Goal: Task Accomplishment & Management: Use online tool/utility

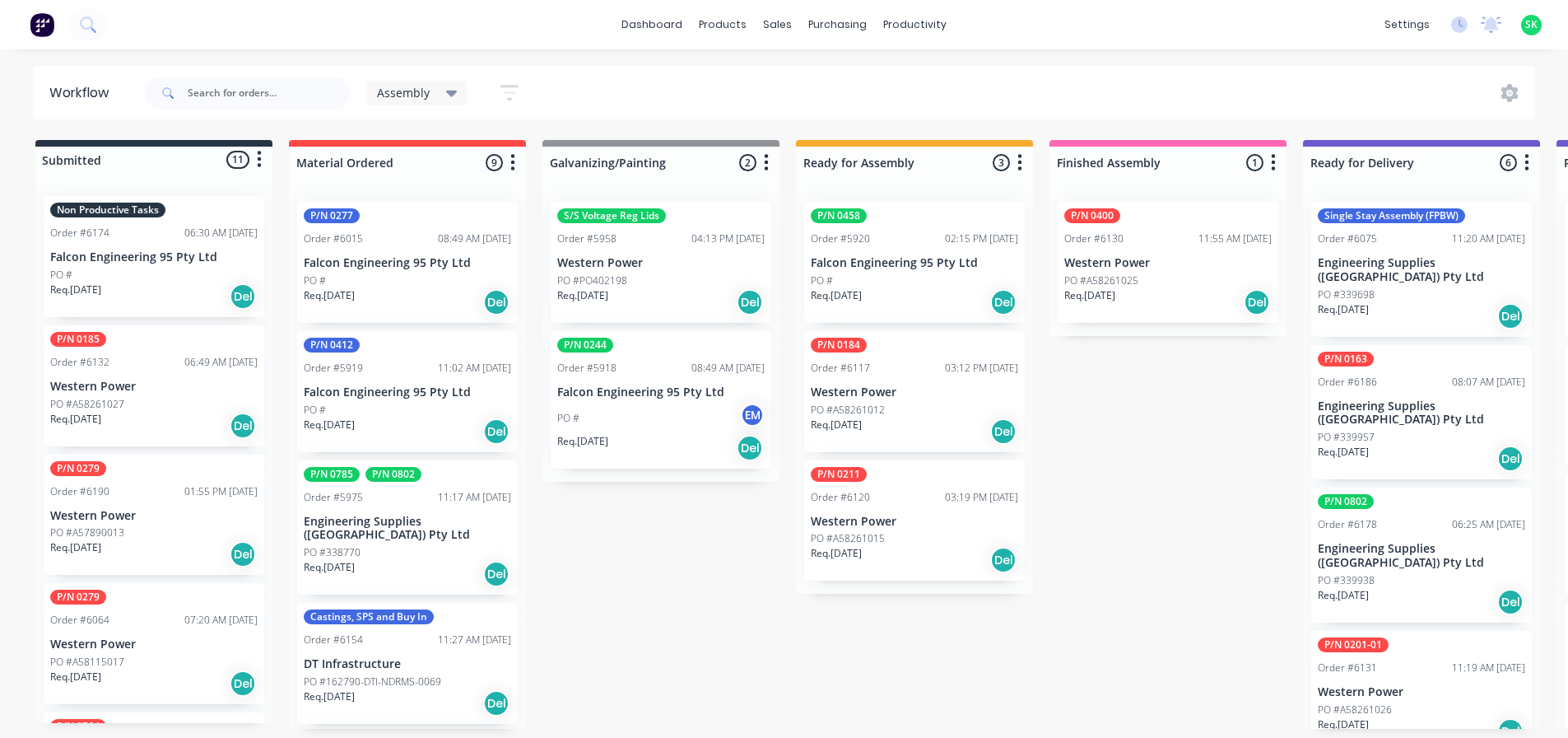
click at [149, 265] on div "Non Productive Tasks Order #6174 06:30 AM [DATE] Falcon Engineering 95 Pty Ltd …" at bounding box center [154, 256] width 221 height 121
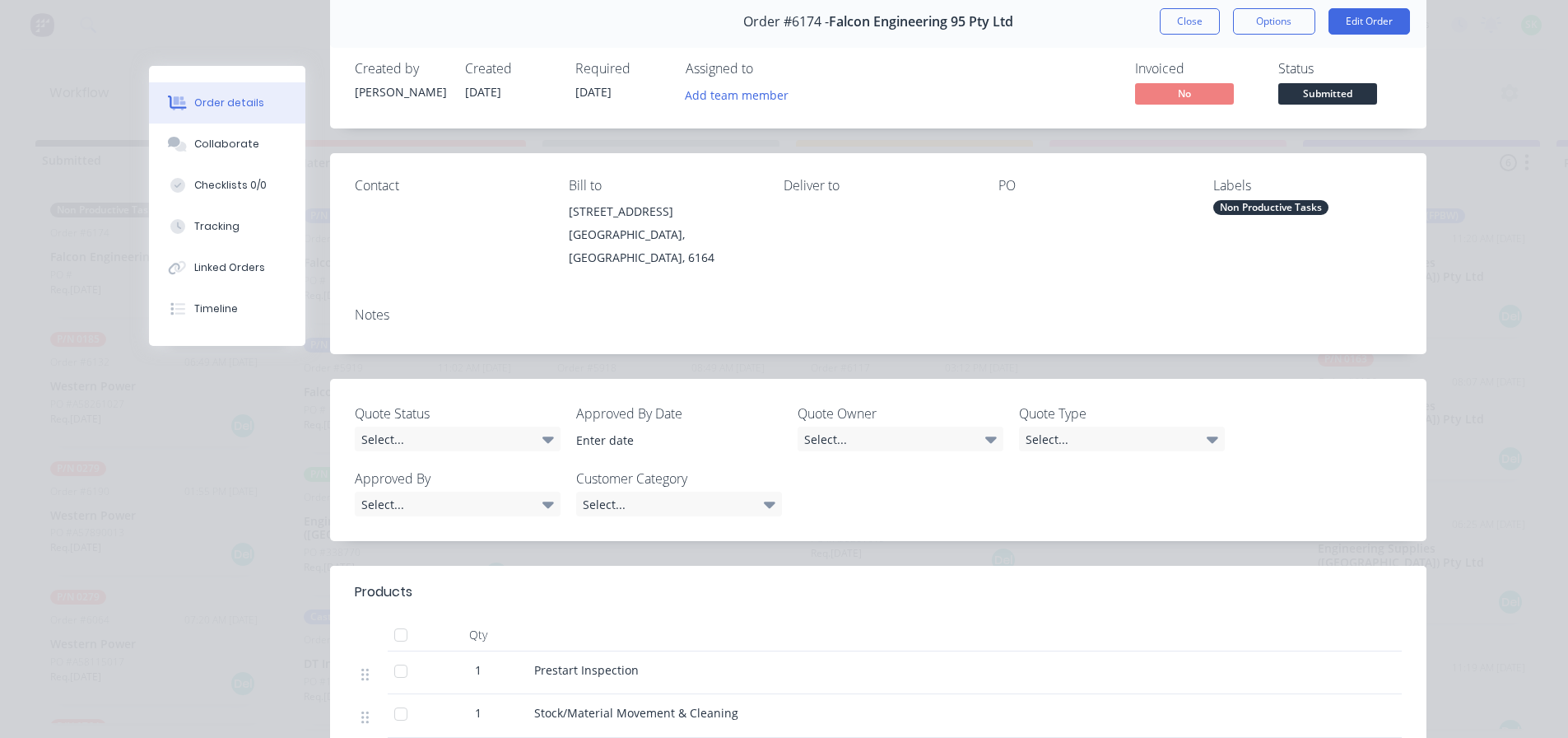
scroll to position [329, 0]
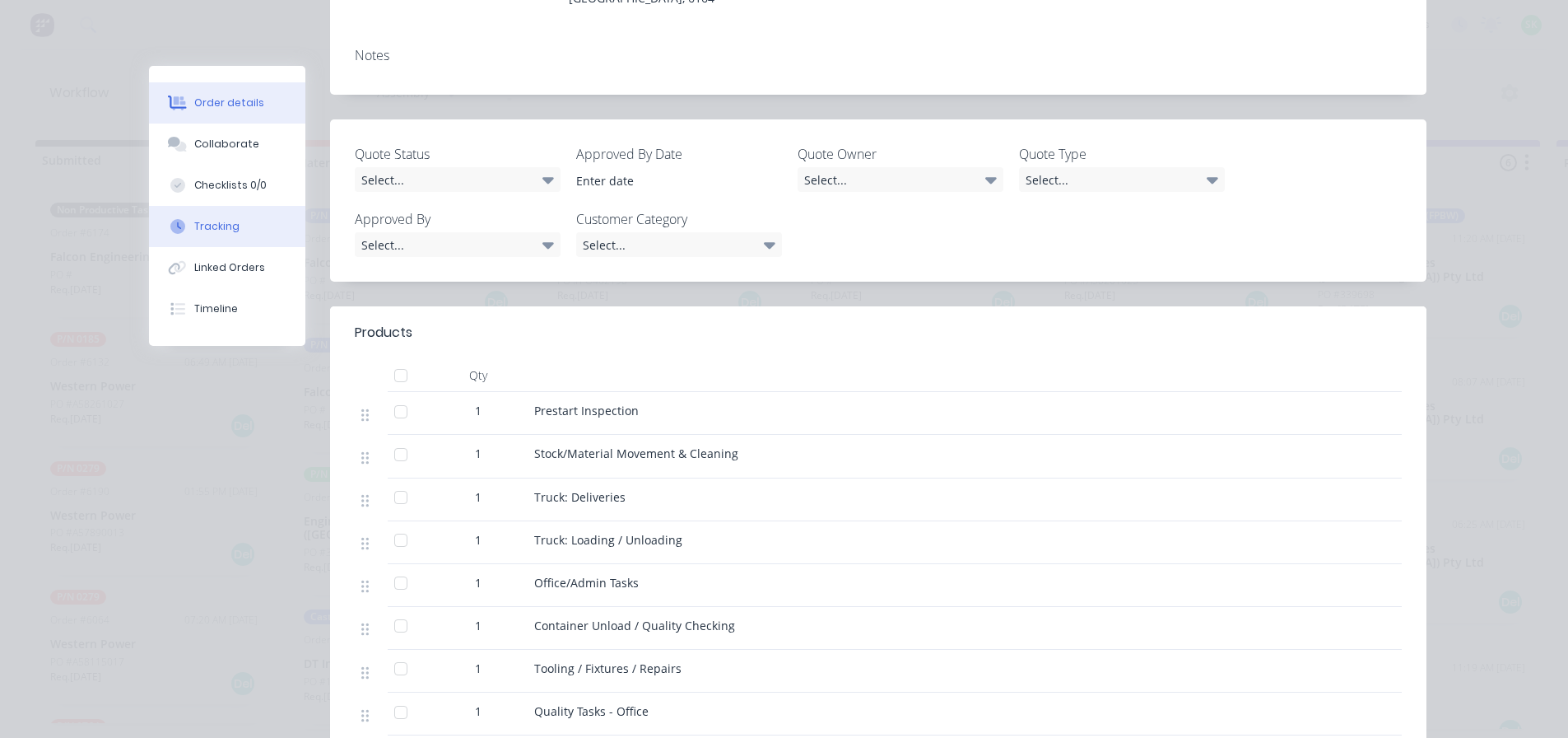
click at [194, 226] on div "Tracking" at bounding box center [217, 226] width 45 height 15
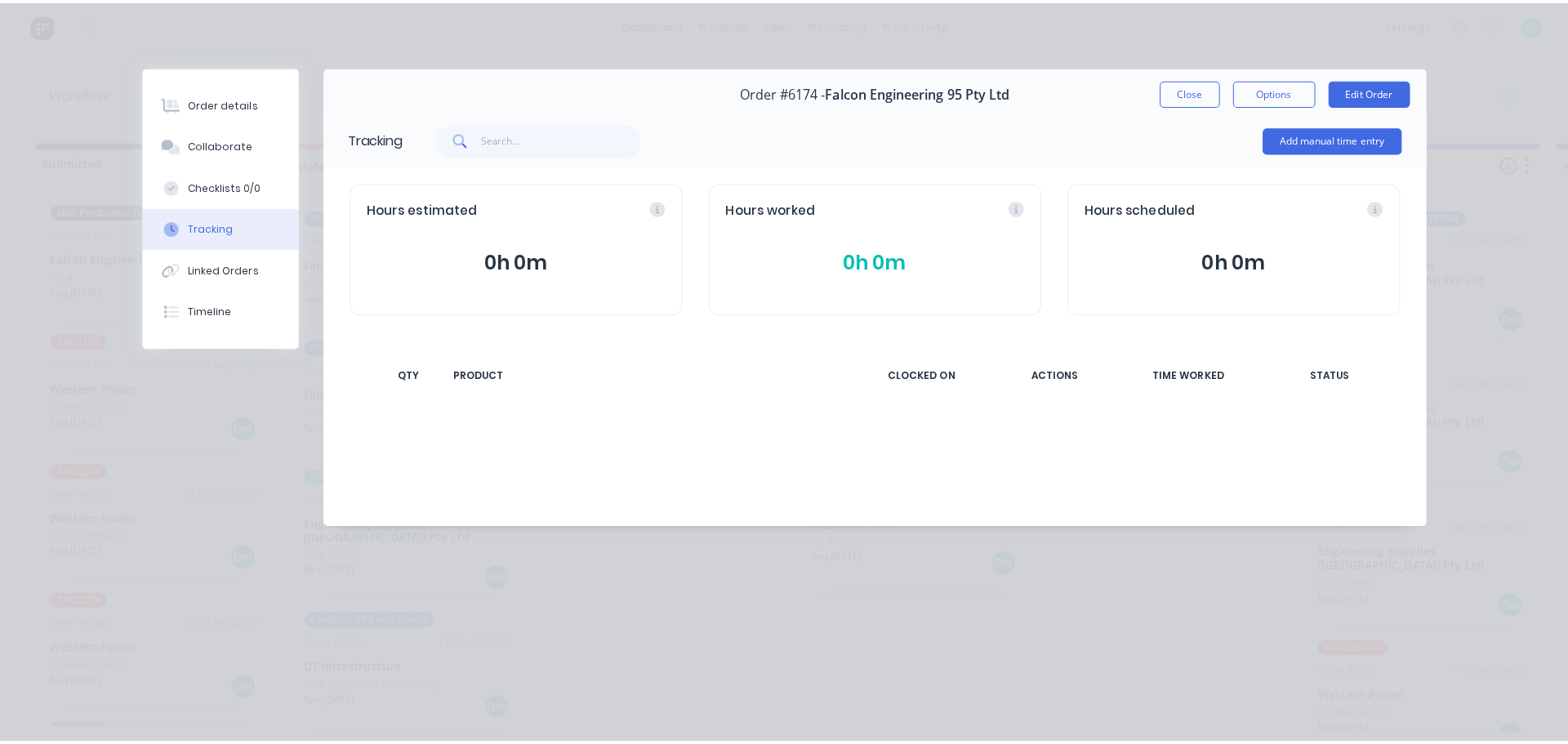
scroll to position [0, 0]
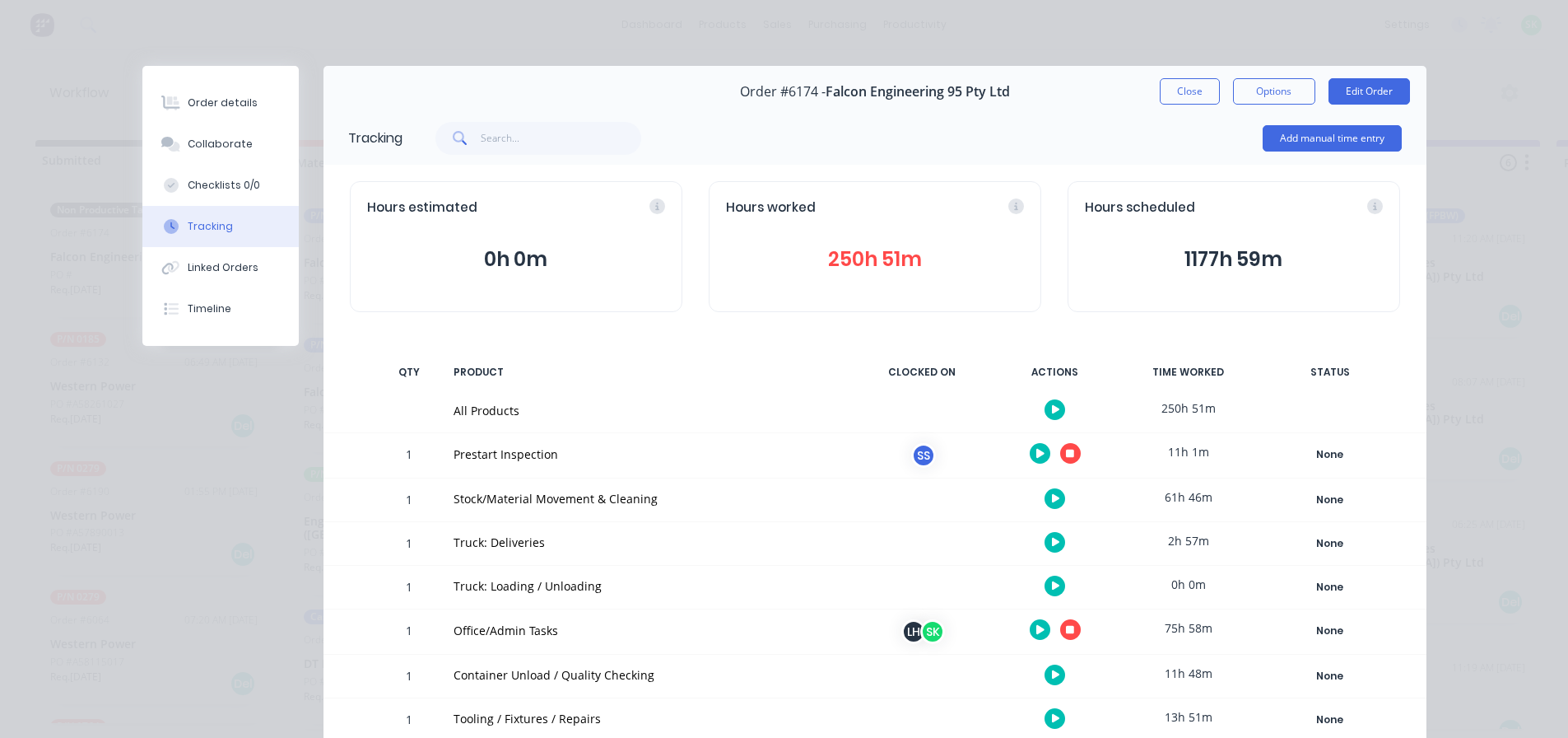
click at [1066, 455] on icon "button" at bounding box center [1070, 454] width 8 height 8
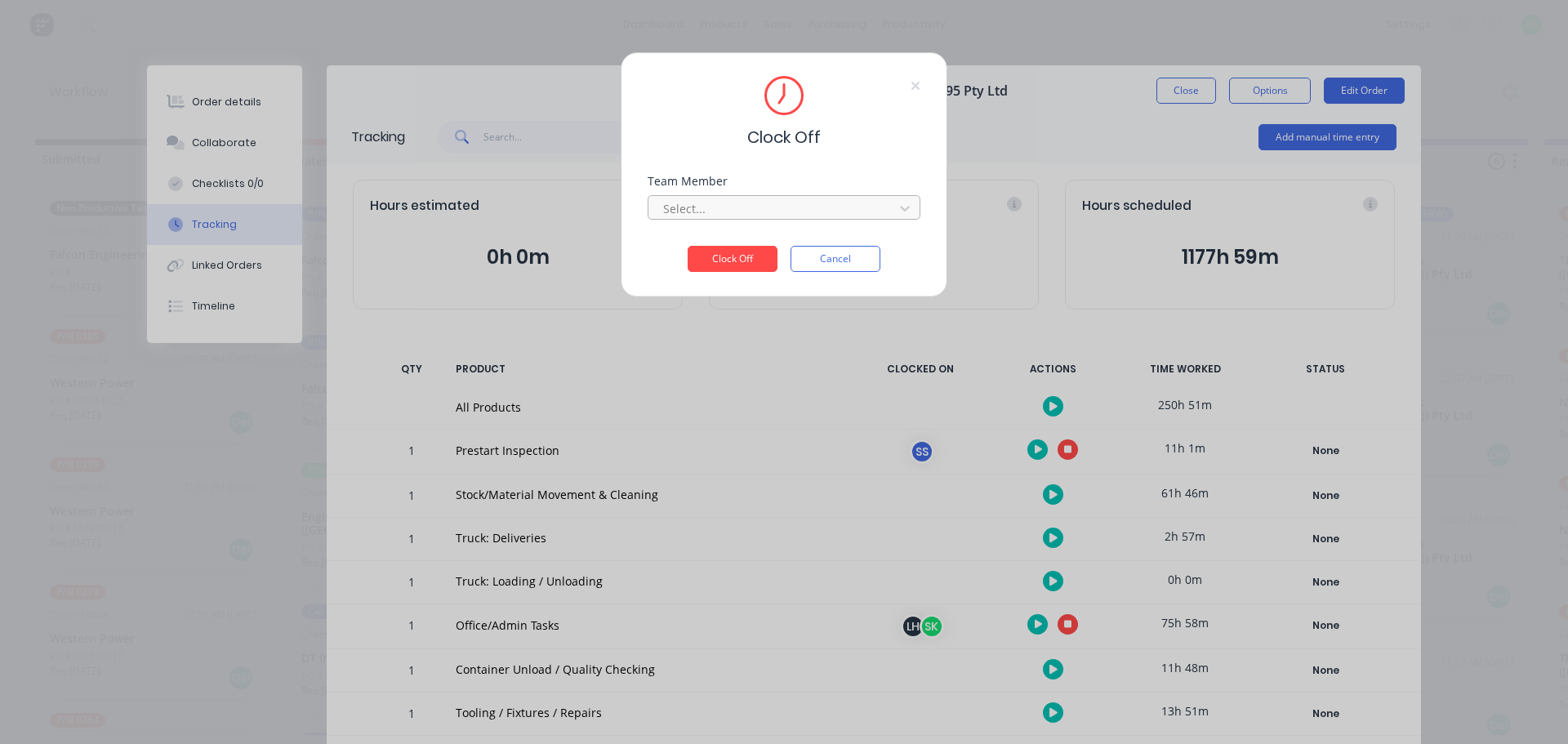
click at [742, 213] on div at bounding box center [773, 209] width 224 height 20
click at [724, 250] on div "[PERSON_NAME]" at bounding box center [784, 244] width 273 height 31
click at [721, 259] on button "Clock Off" at bounding box center [732, 259] width 90 height 26
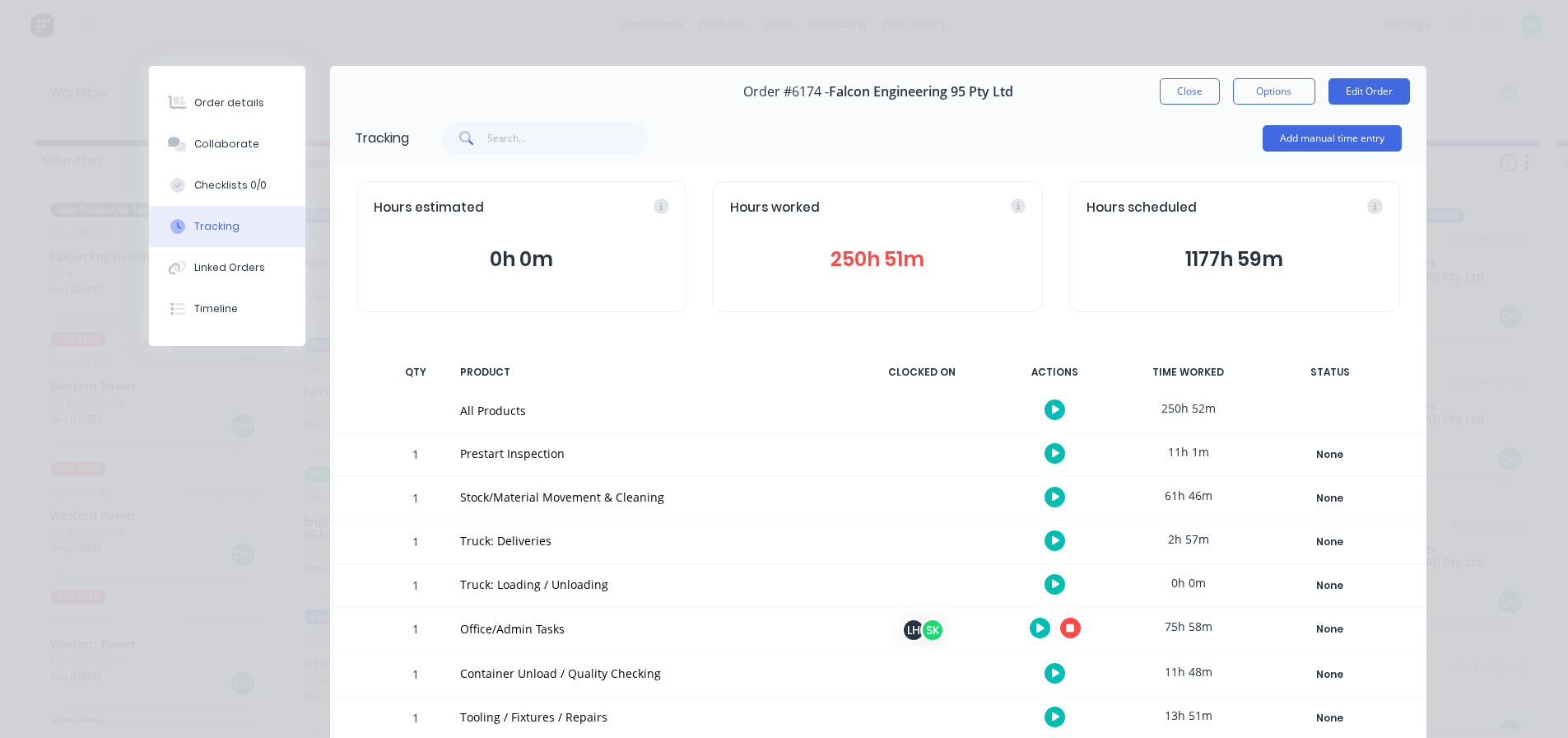
click at [1052, 499] on icon "button" at bounding box center [1056, 497] width 8 height 9
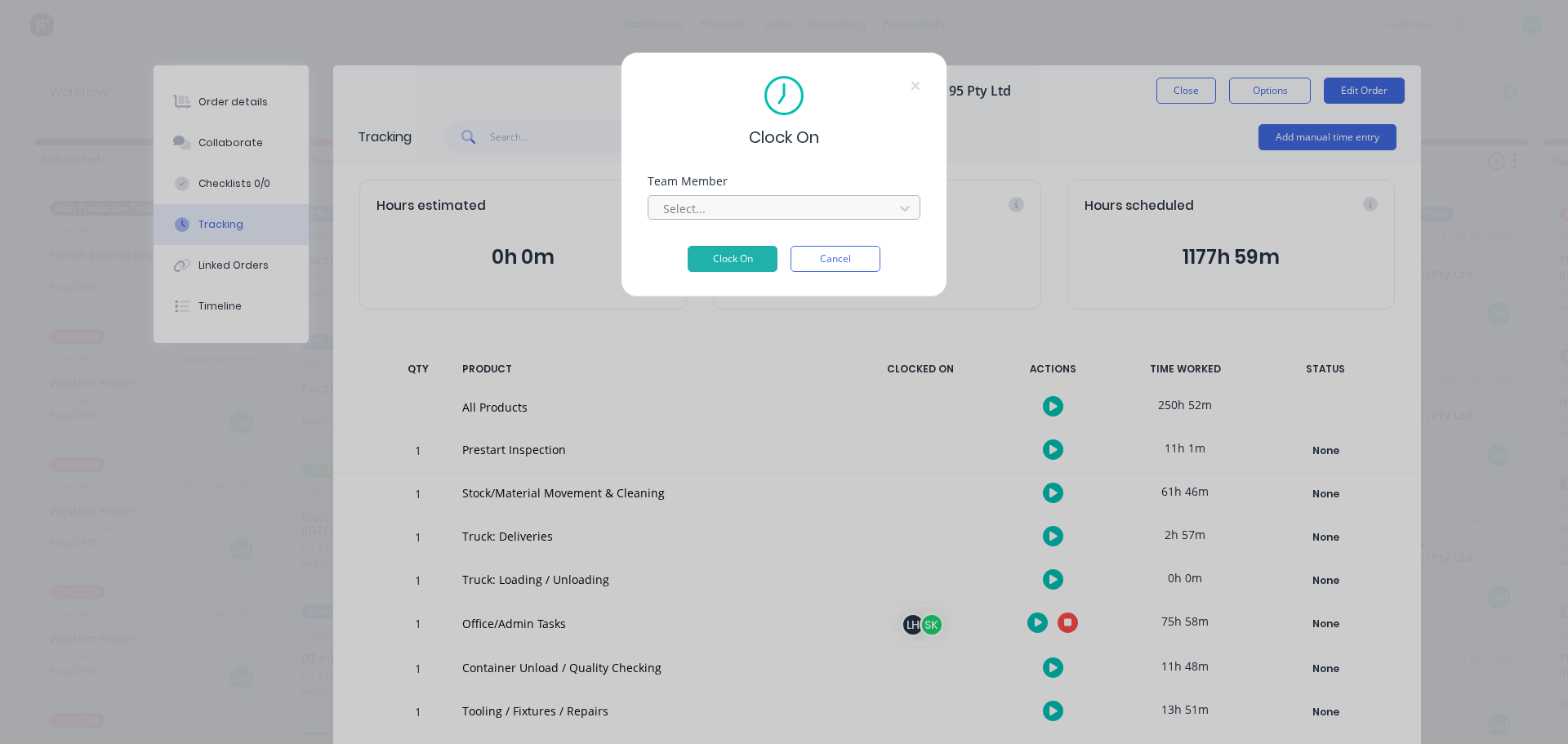
click at [837, 210] on div at bounding box center [773, 209] width 224 height 20
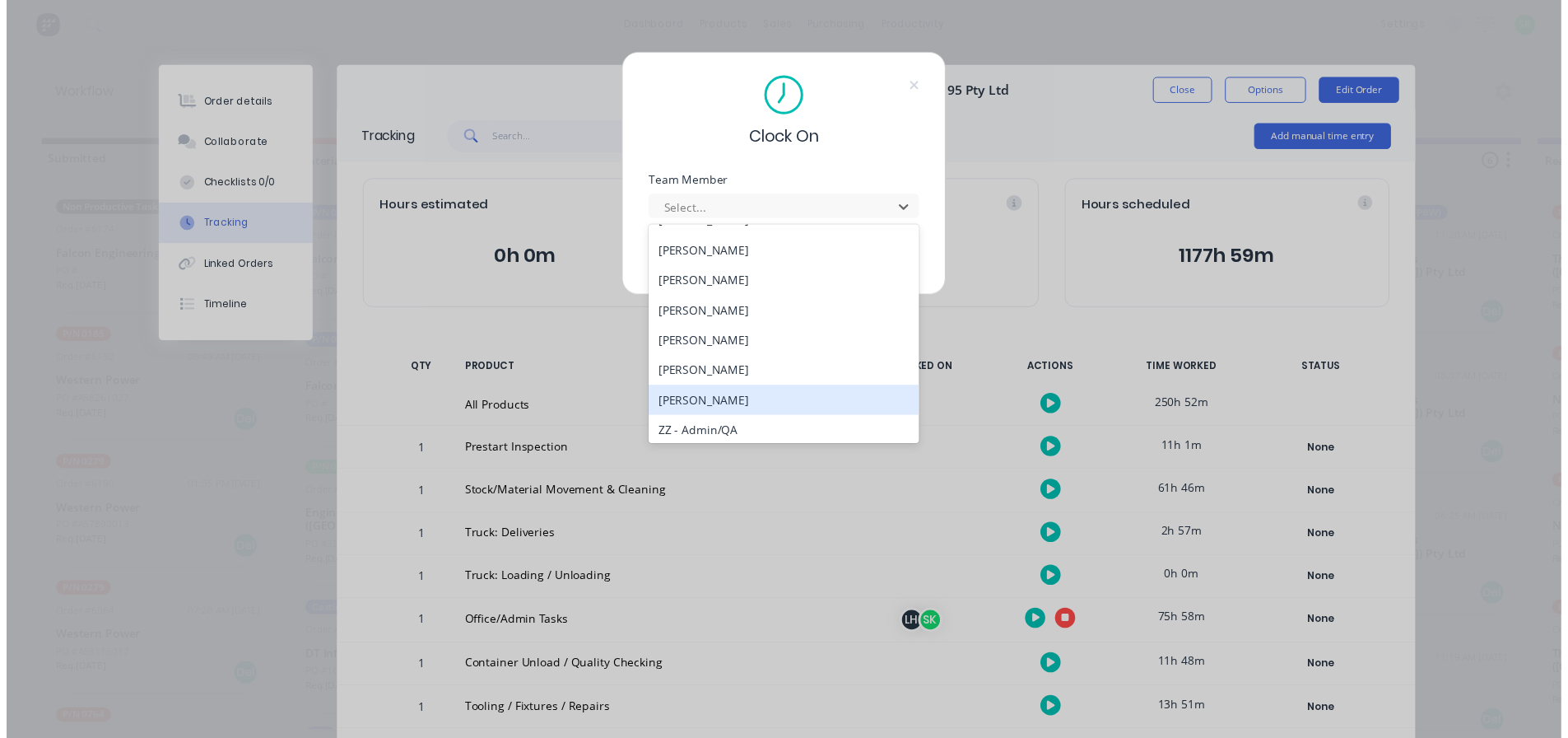
scroll to position [692, 0]
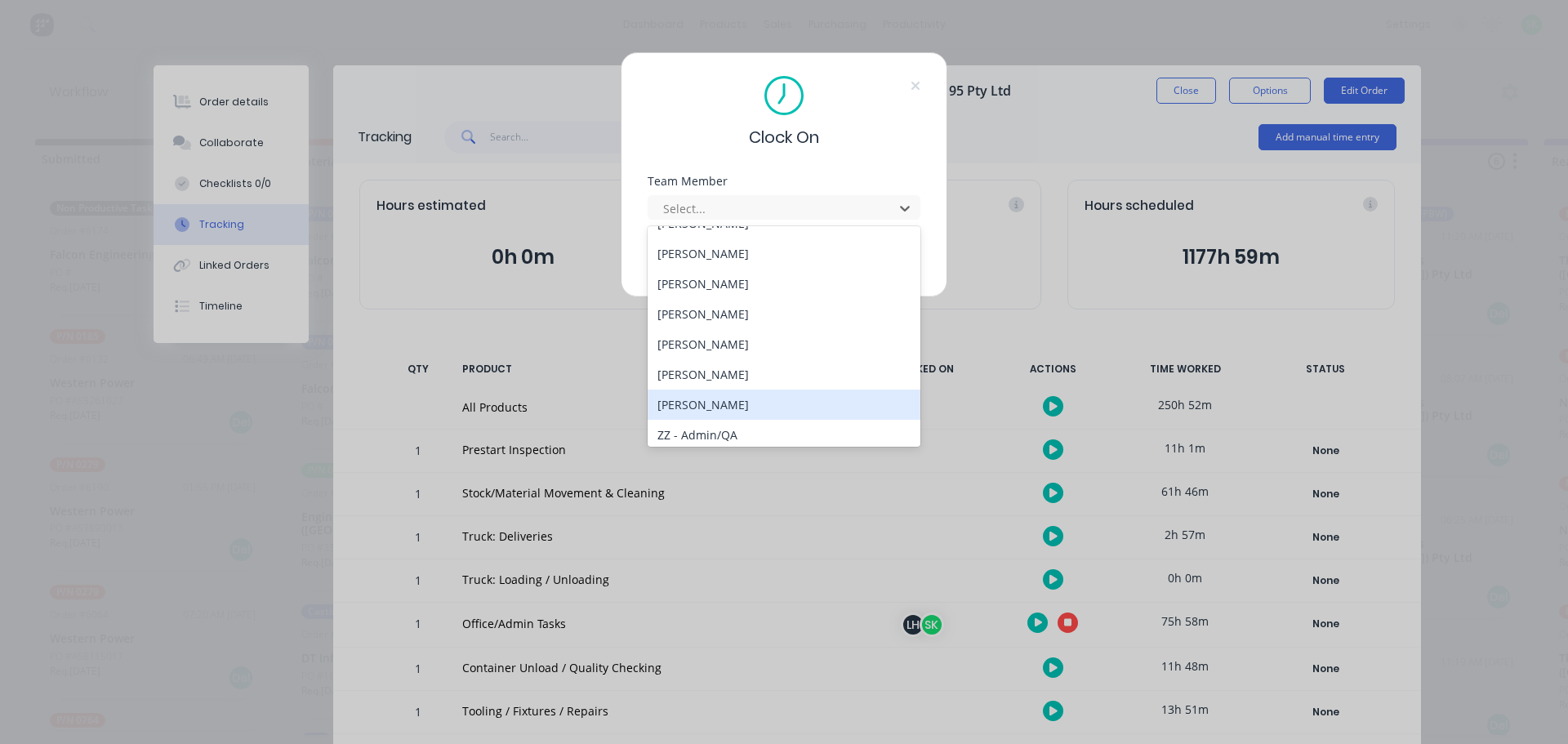
click at [759, 400] on div "[PERSON_NAME]" at bounding box center [784, 404] width 273 height 31
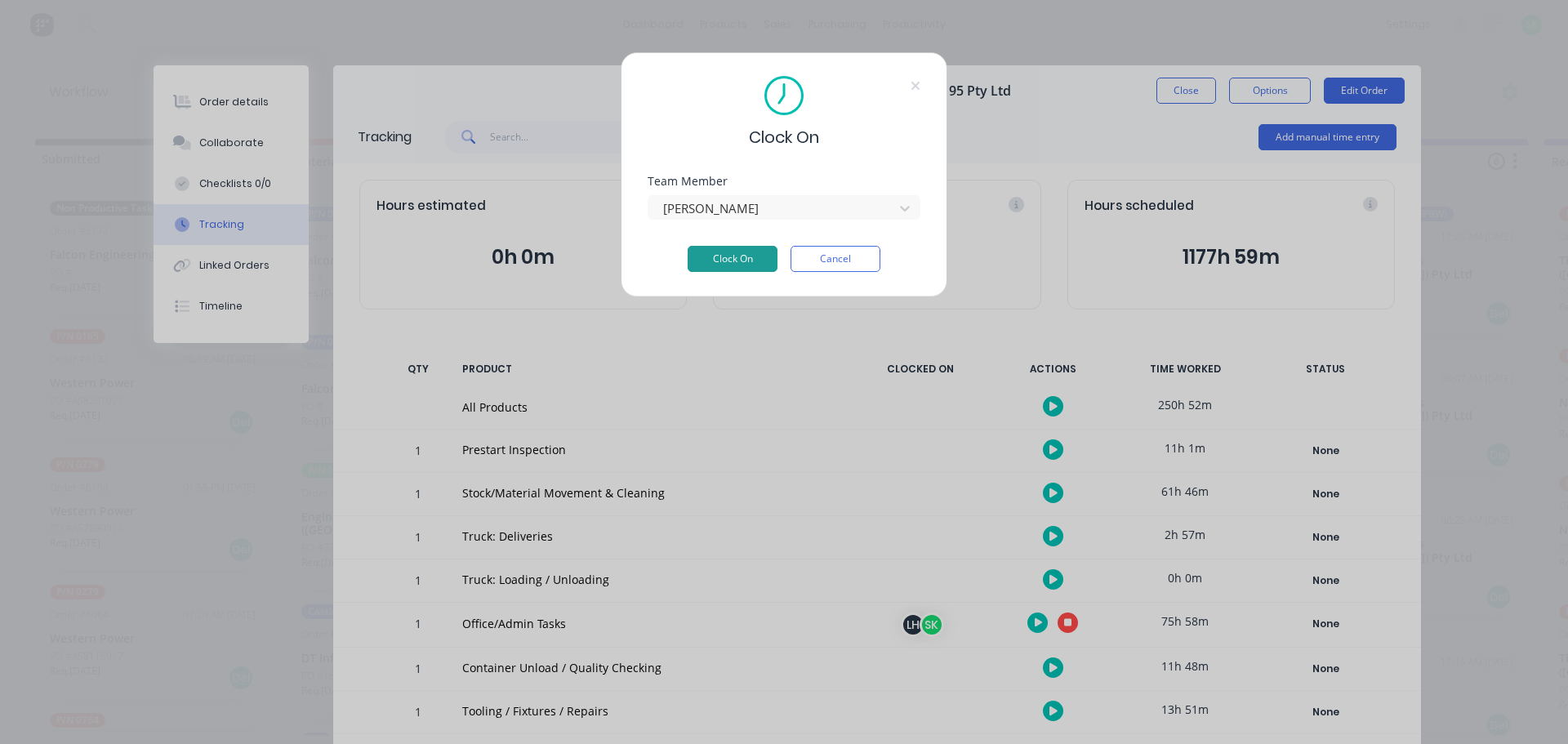
click at [752, 269] on button "Clock On" at bounding box center [732, 259] width 90 height 26
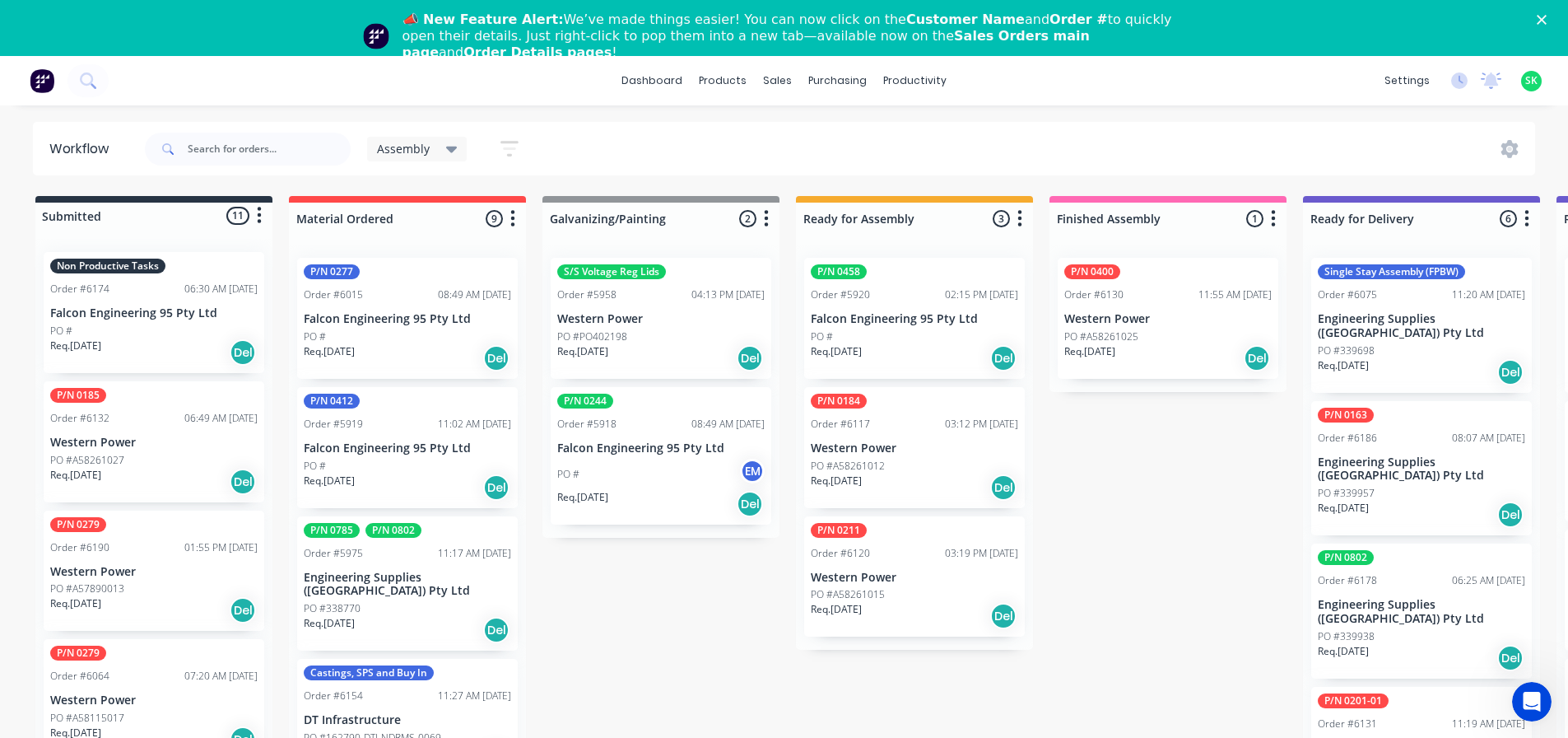
click at [1546, 22] on polygon "Close" at bounding box center [1542, 20] width 10 height 10
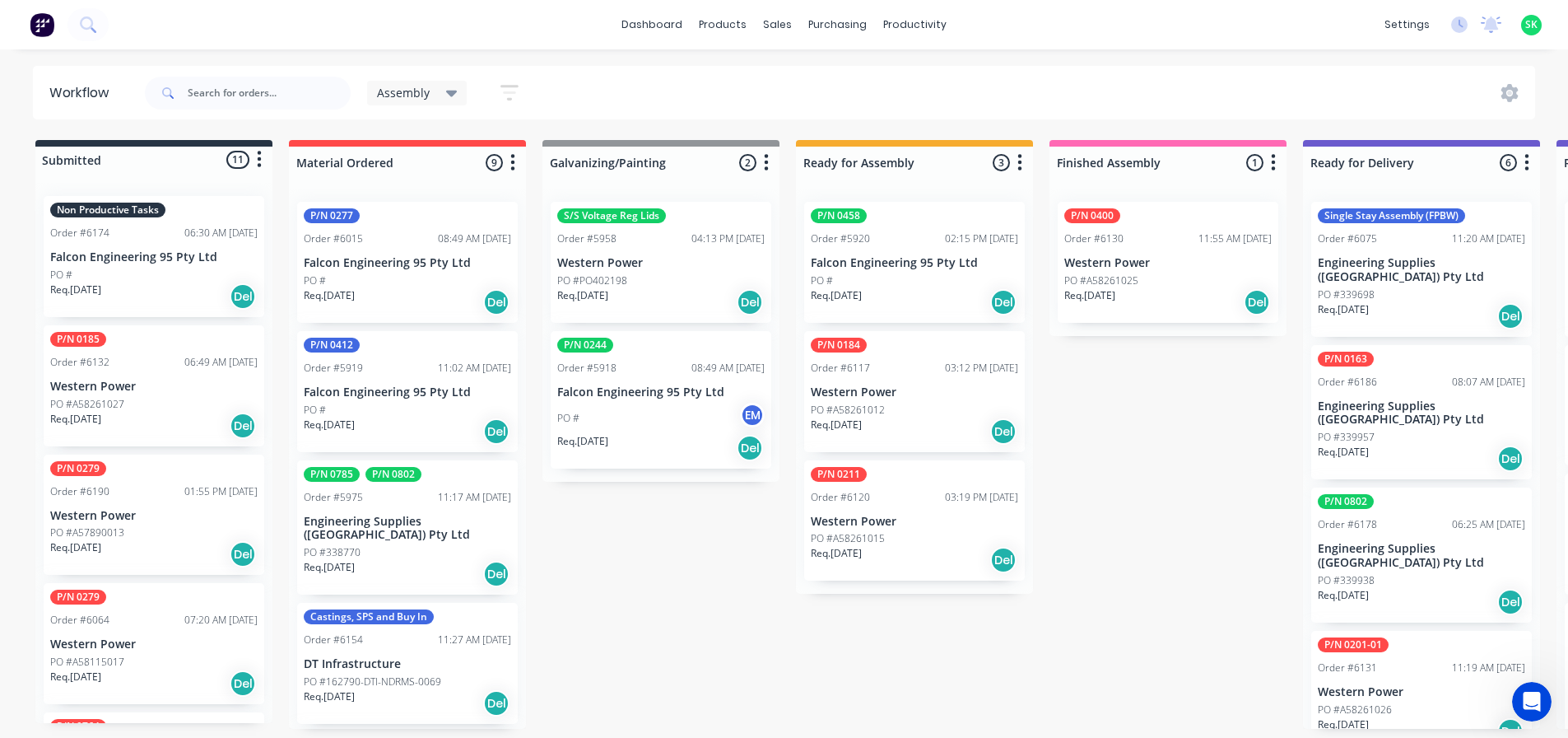
click at [957, 286] on div "PO #" at bounding box center [914, 281] width 208 height 15
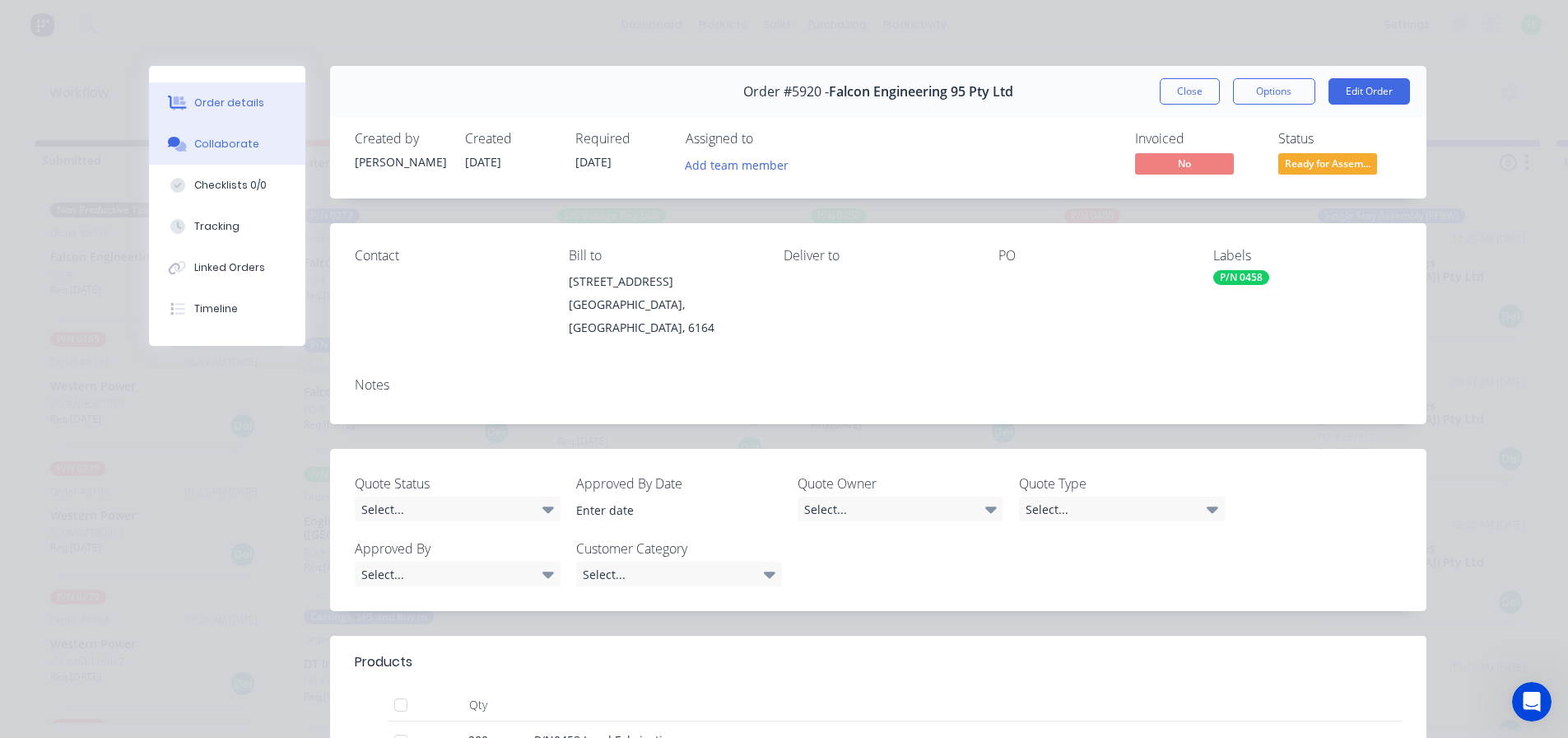
click at [237, 141] on div "Collaborate" at bounding box center [227, 144] width 65 height 15
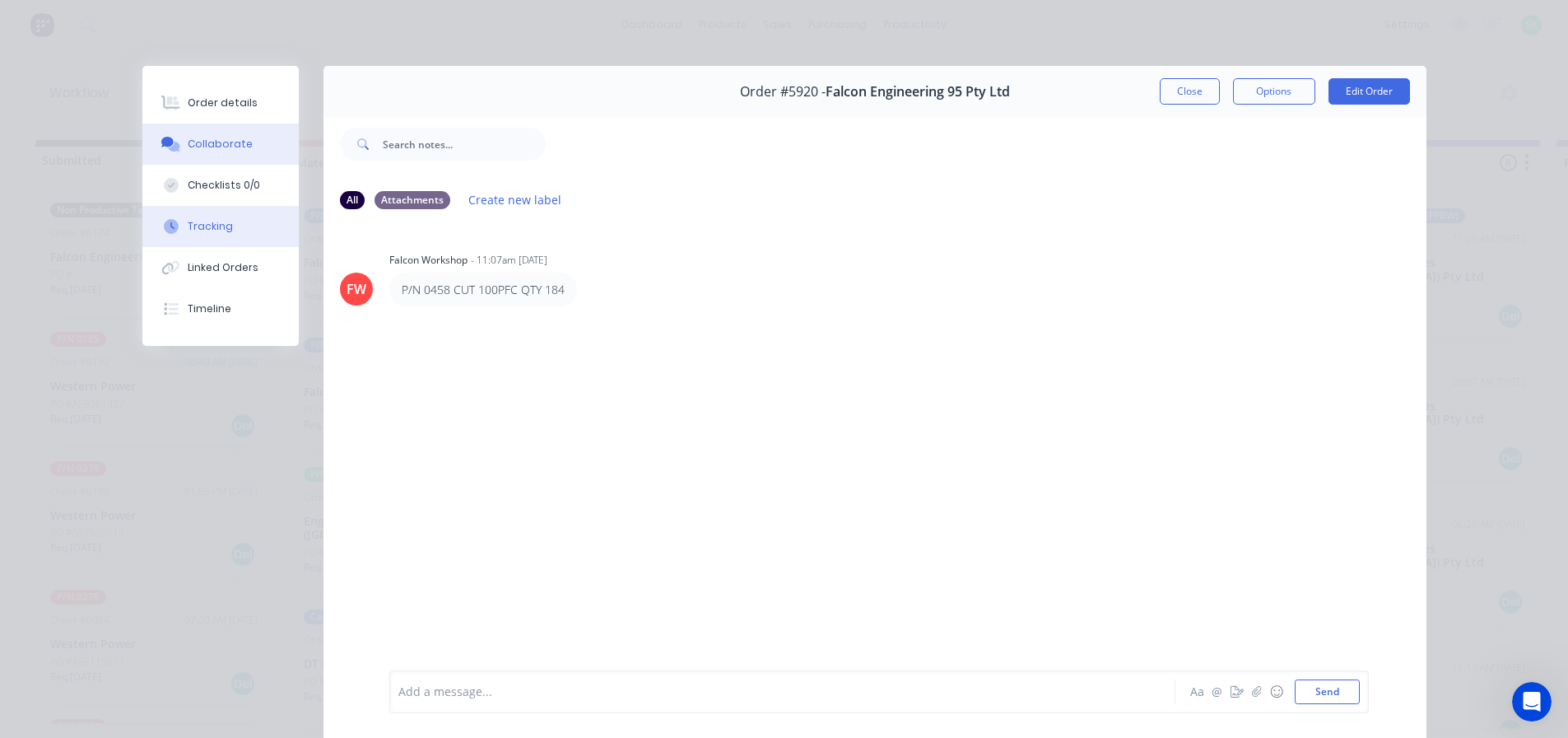
click at [225, 217] on button "Tracking" at bounding box center [220, 226] width 156 height 41
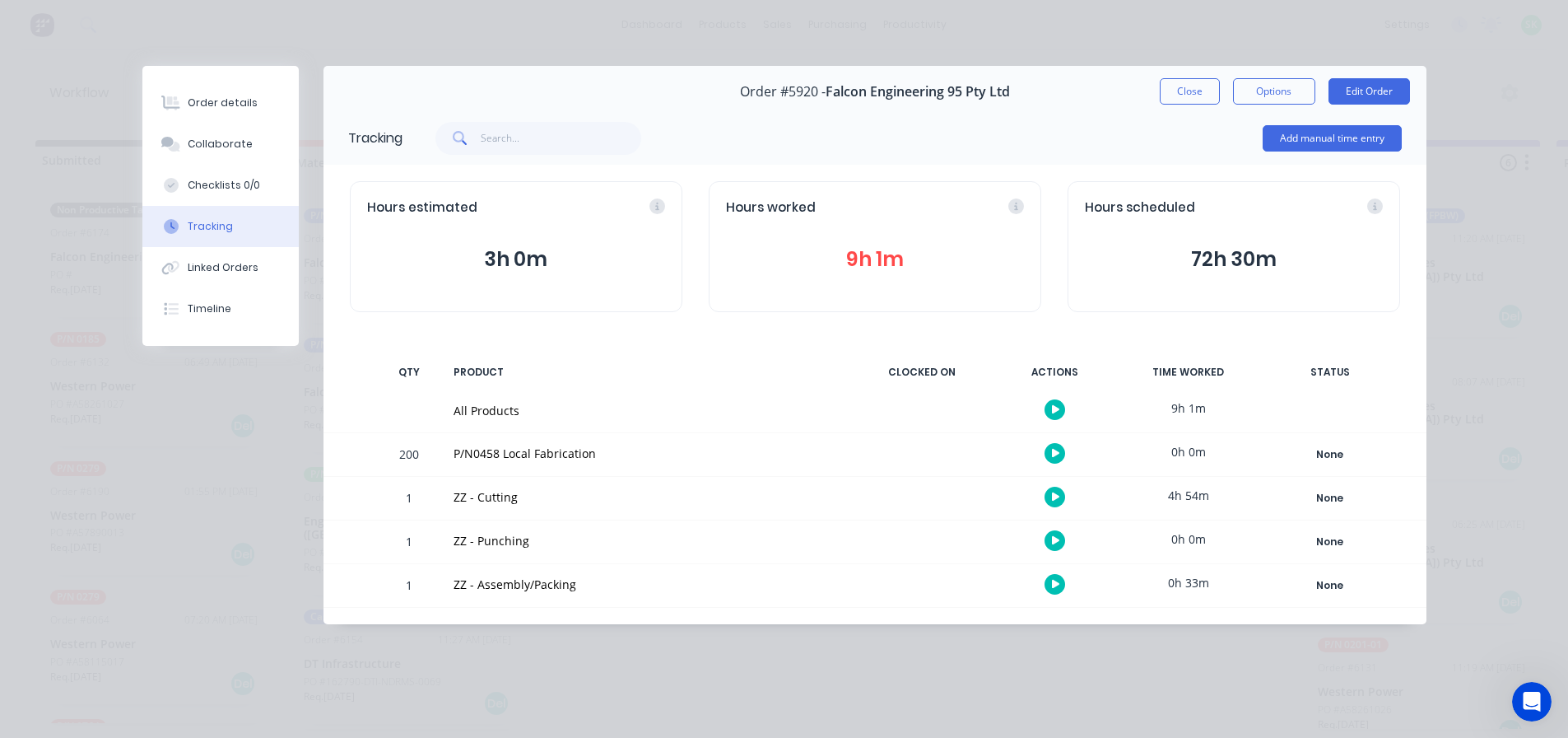
click at [879, 260] on button "9h 1m" at bounding box center [874, 259] width 298 height 31
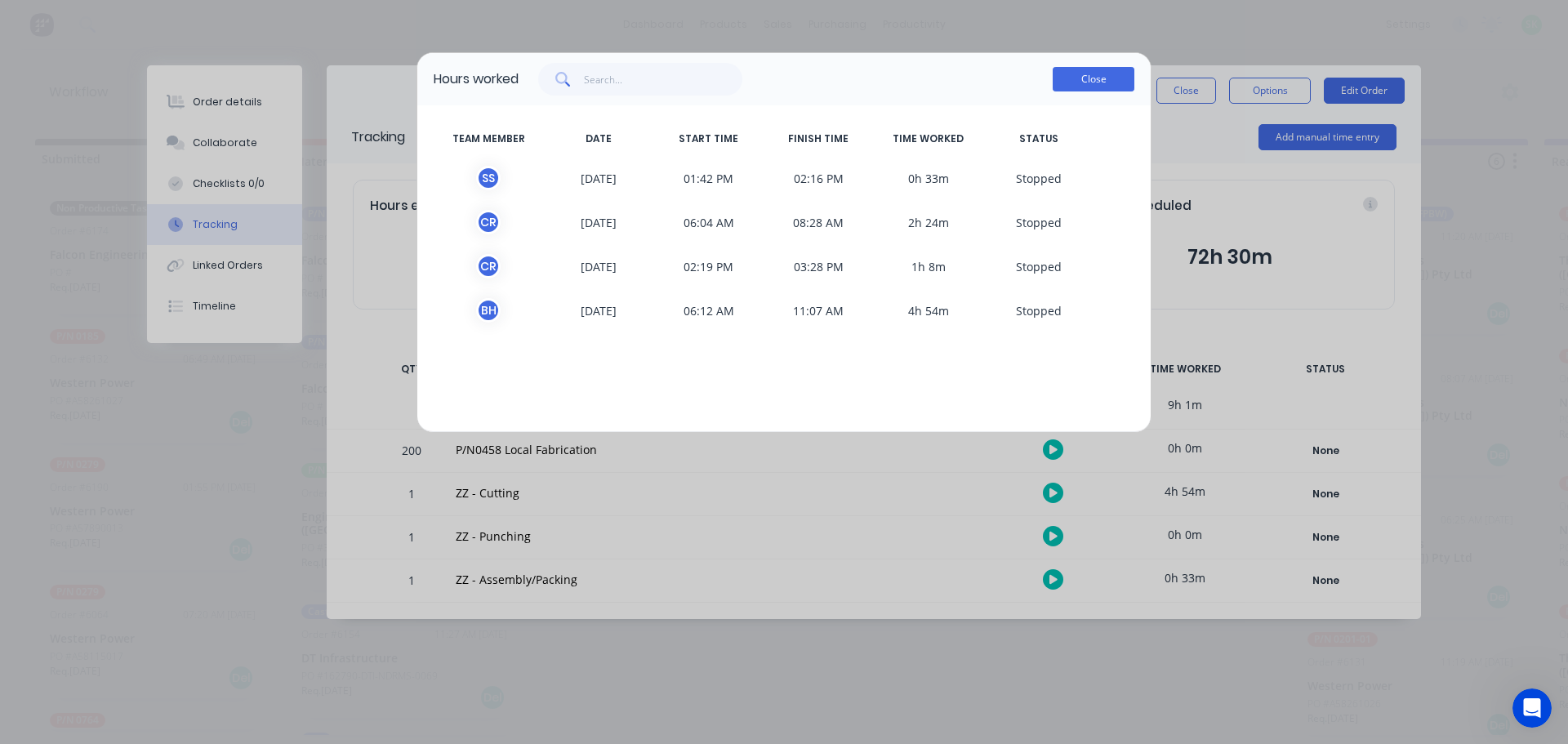
click at [1089, 82] on button "Close" at bounding box center [1094, 79] width 82 height 24
